Goal: Transaction & Acquisition: Purchase product/service

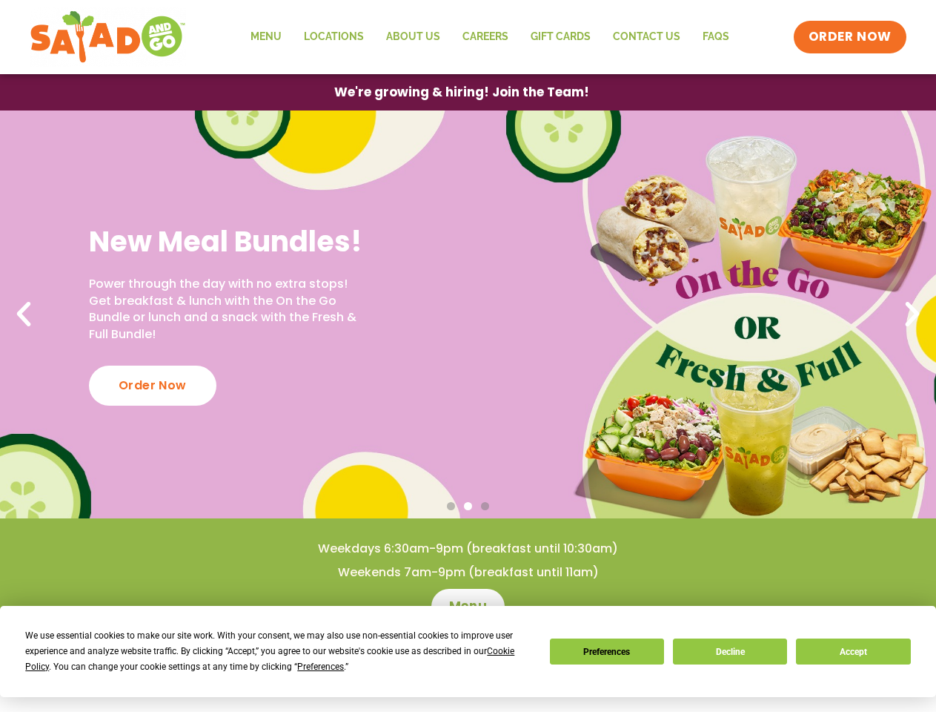
click at [271, 658] on div "We use essential cookies to make our site work. With your consent, we may also …" at bounding box center [278, 651] width 506 height 47
click at [320, 666] on span "Preferences" at bounding box center [320, 666] width 47 height 10
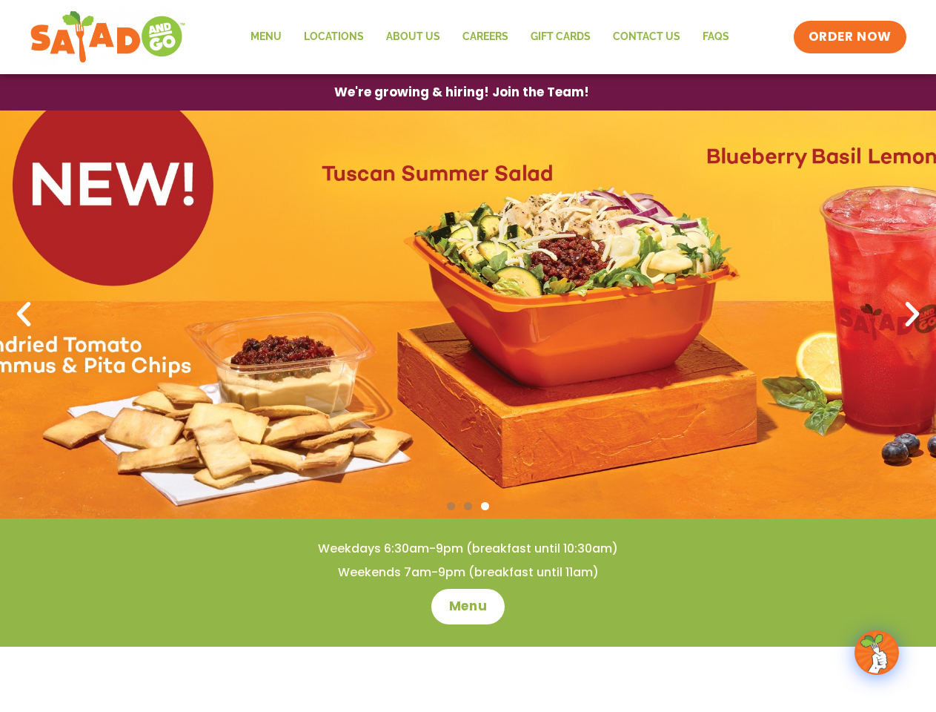
click at [851, 37] on span "ORDER NOW" at bounding box center [850, 37] width 83 height 18
click at [461, 92] on span "We're growing & hiring! Join the Team!" at bounding box center [461, 92] width 255 height 13
click at [468, 314] on link "3 / 3" at bounding box center [468, 314] width 936 height 408
